Goal: Information Seeking & Learning: Check status

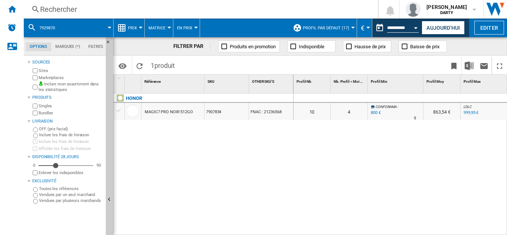
click at [52, 7] on div "Rechercher" at bounding box center [199, 9] width 319 height 10
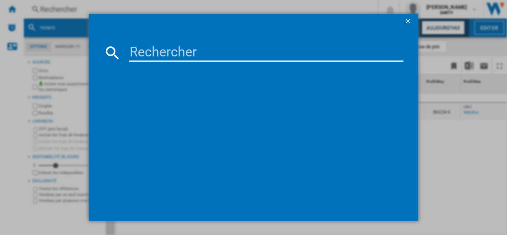
click at [161, 45] on input at bounding box center [266, 53] width 275 height 18
paste input "7400837"
type input "7400837"
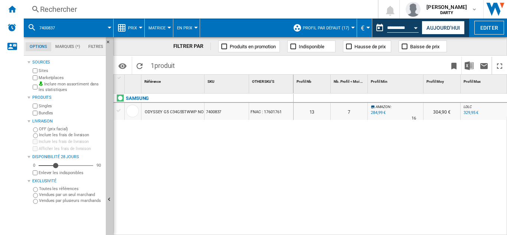
click at [414, 26] on button "Open calendar" at bounding box center [416, 26] width 13 height 13
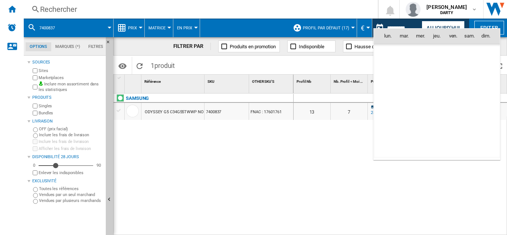
scroll to position [3543, 0]
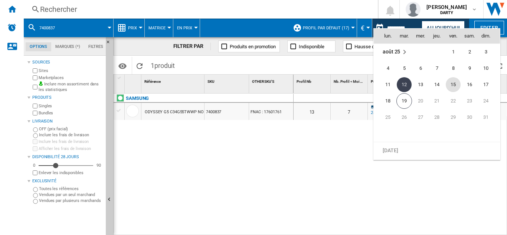
click at [454, 83] on span "15" at bounding box center [453, 84] width 15 height 15
type input "**********"
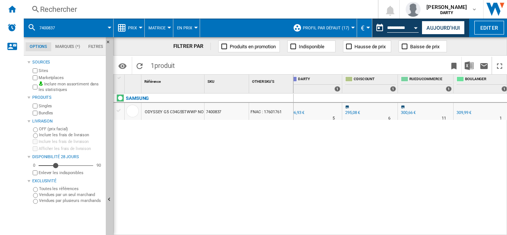
scroll to position [0, 455]
